Goal: Check status: Check status

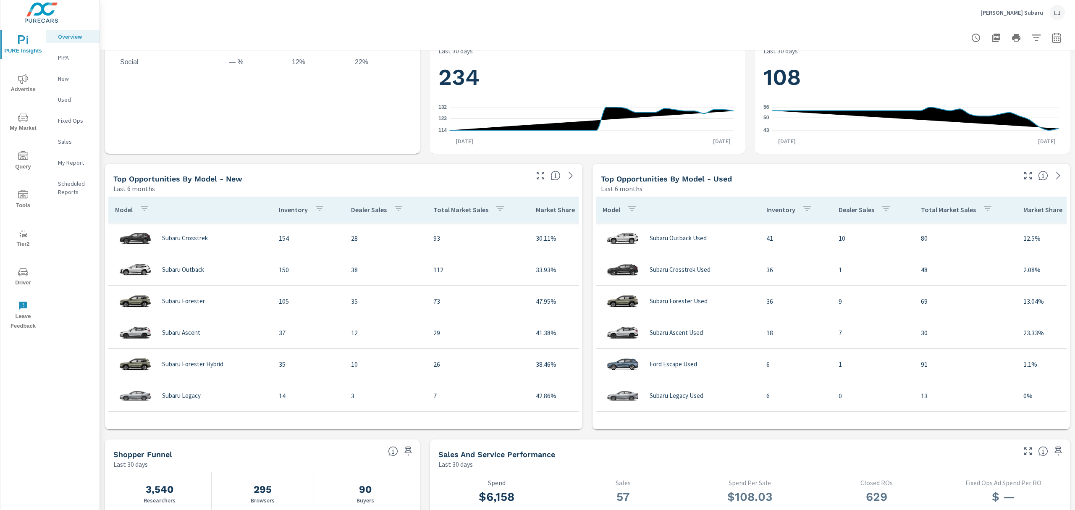
scroll to position [448, 0]
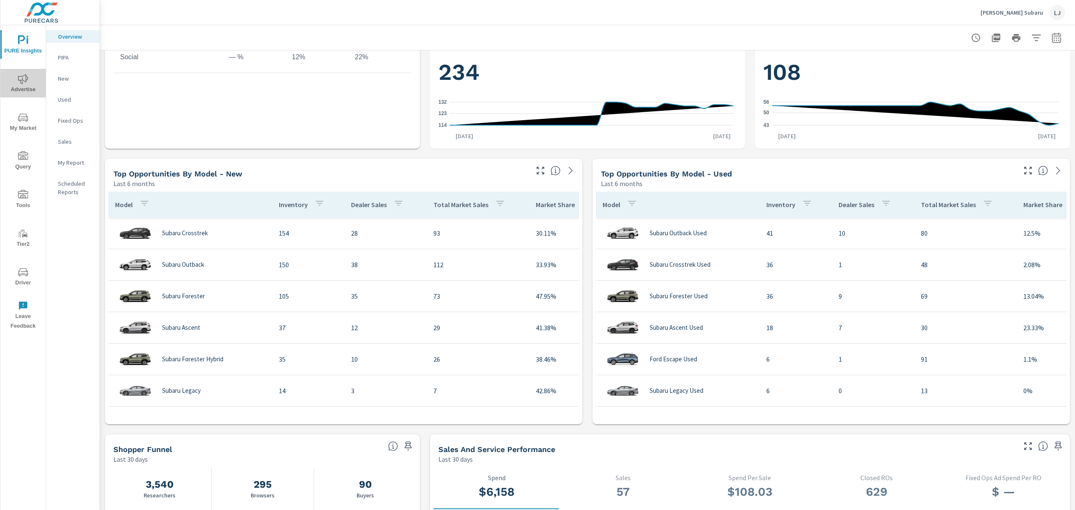
click at [19, 81] on icon "nav menu" at bounding box center [23, 79] width 10 height 10
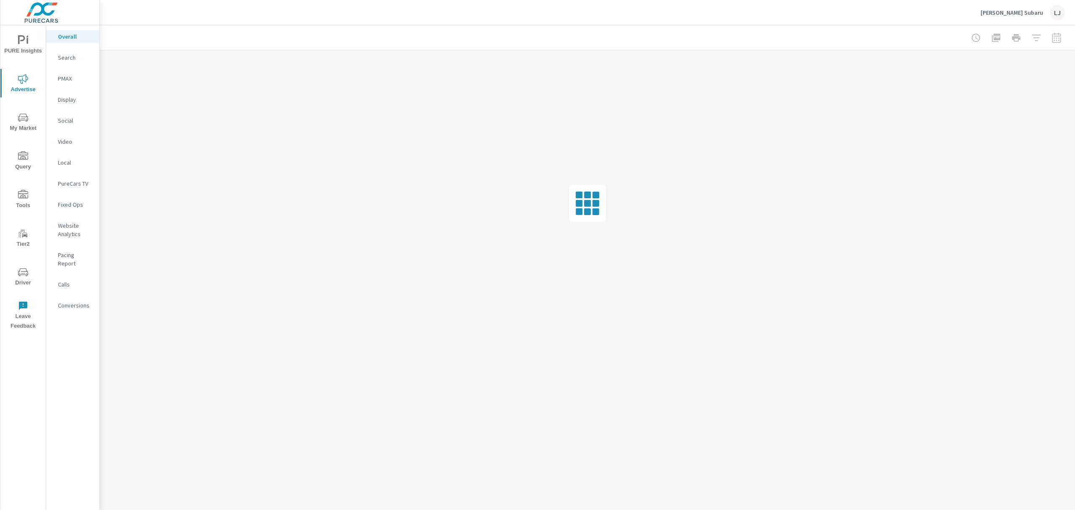
click at [19, 31] on button "PURE Insights" at bounding box center [22, 44] width 45 height 29
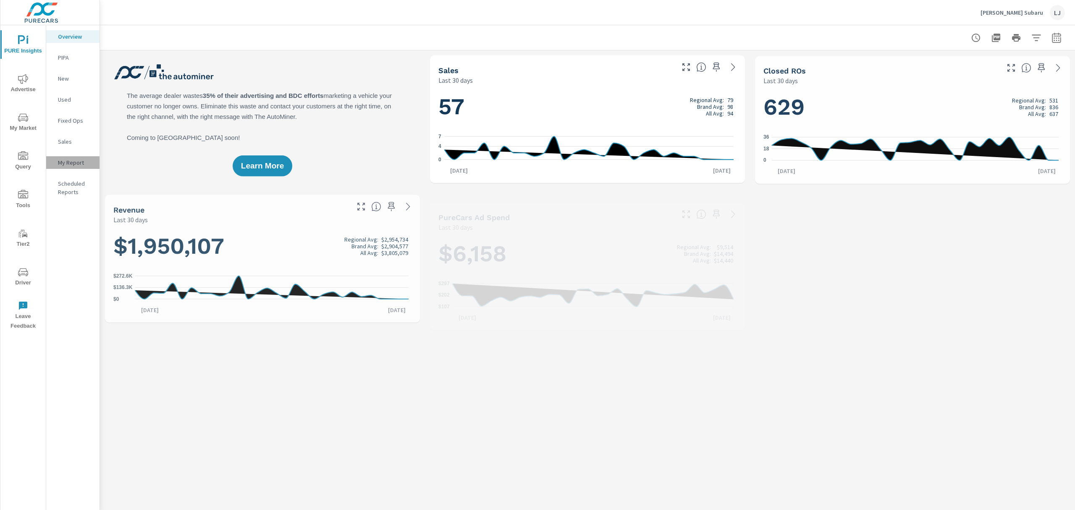
click at [65, 165] on p "My Report" at bounding box center [75, 162] width 35 height 8
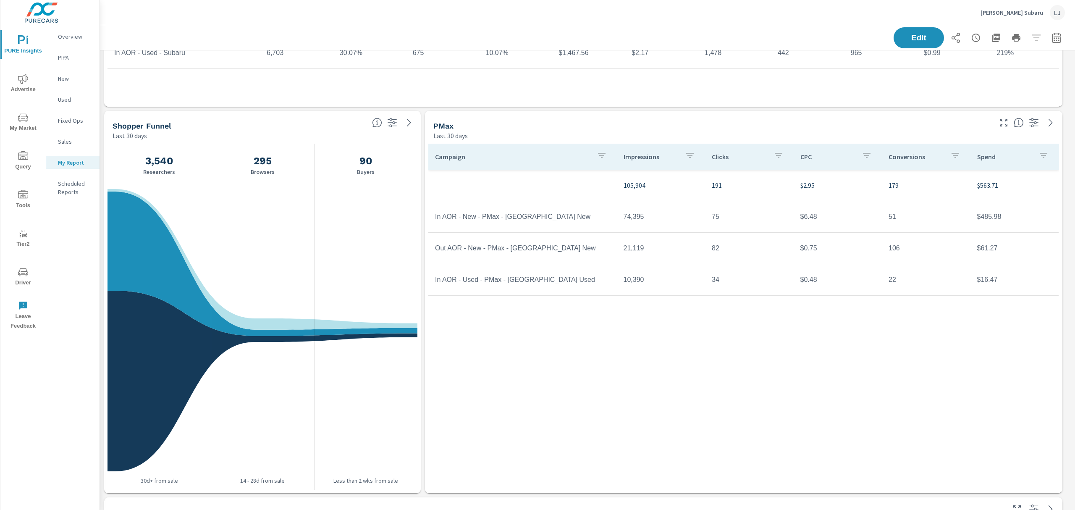
scroll to position [224, 0]
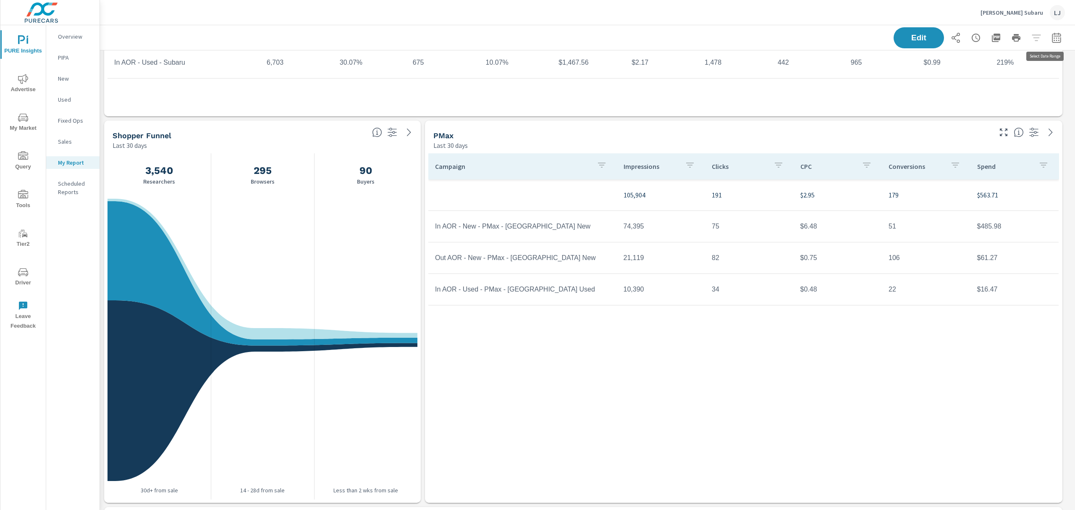
click at [1052, 36] on icon "button" at bounding box center [1056, 37] width 9 height 10
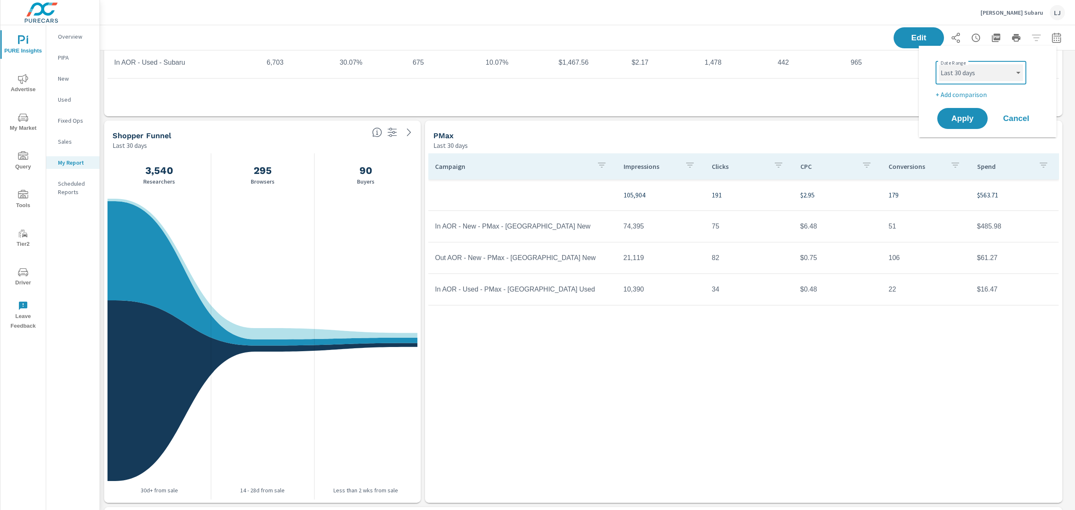
click at [988, 76] on select "Custom [DATE] Last week Last 7 days Last 14 days Last 30 days Last 45 days Last…" at bounding box center [981, 72] width 84 height 17
click at [939, 64] on select "Custom [DATE] Last week Last 7 days Last 14 days Last 30 days Last 45 days Last…" at bounding box center [981, 72] width 84 height 17
select select "Month to date"
click at [956, 115] on span "Apply" at bounding box center [962, 119] width 34 height 8
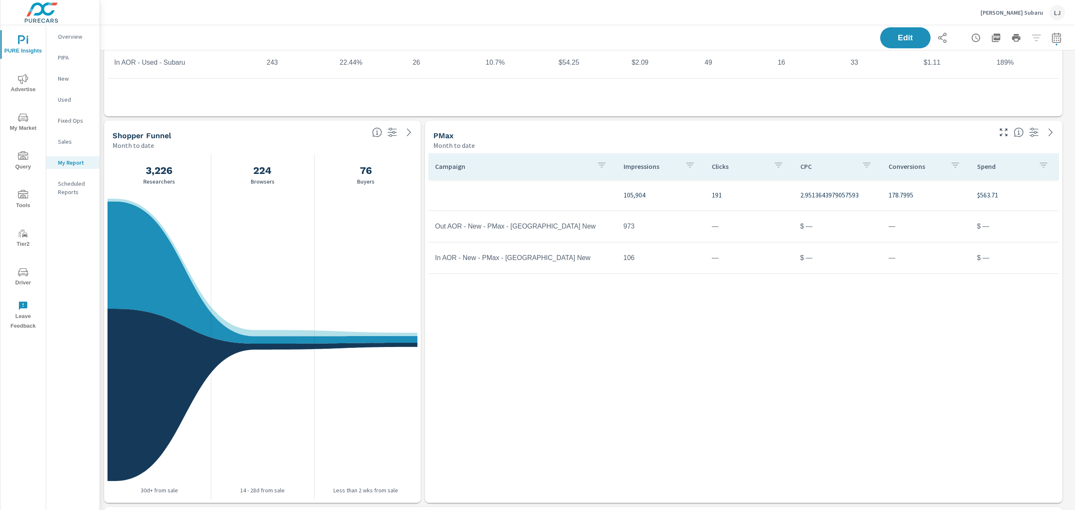
scroll to position [1277, 984]
